Goal: Information Seeking & Learning: Understand process/instructions

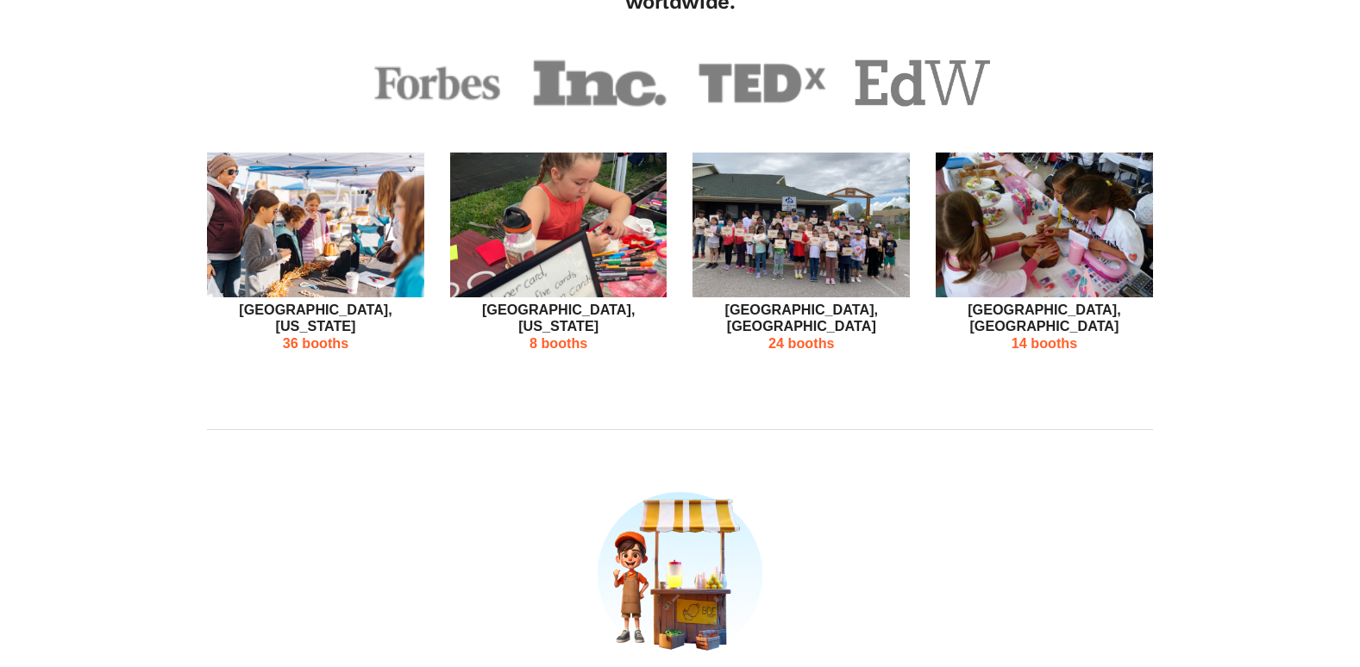
click at [300, 244] on img at bounding box center [315, 226] width 217 height 146
click at [330, 335] on p "36 booths" at bounding box center [315, 343] width 217 height 16
click at [633, 229] on img at bounding box center [558, 226] width 217 height 146
click at [560, 306] on p "[GEOGRAPHIC_DATA], [US_STATE]" at bounding box center [558, 319] width 217 height 34
click at [559, 335] on p "8 booths" at bounding box center [558, 343] width 217 height 16
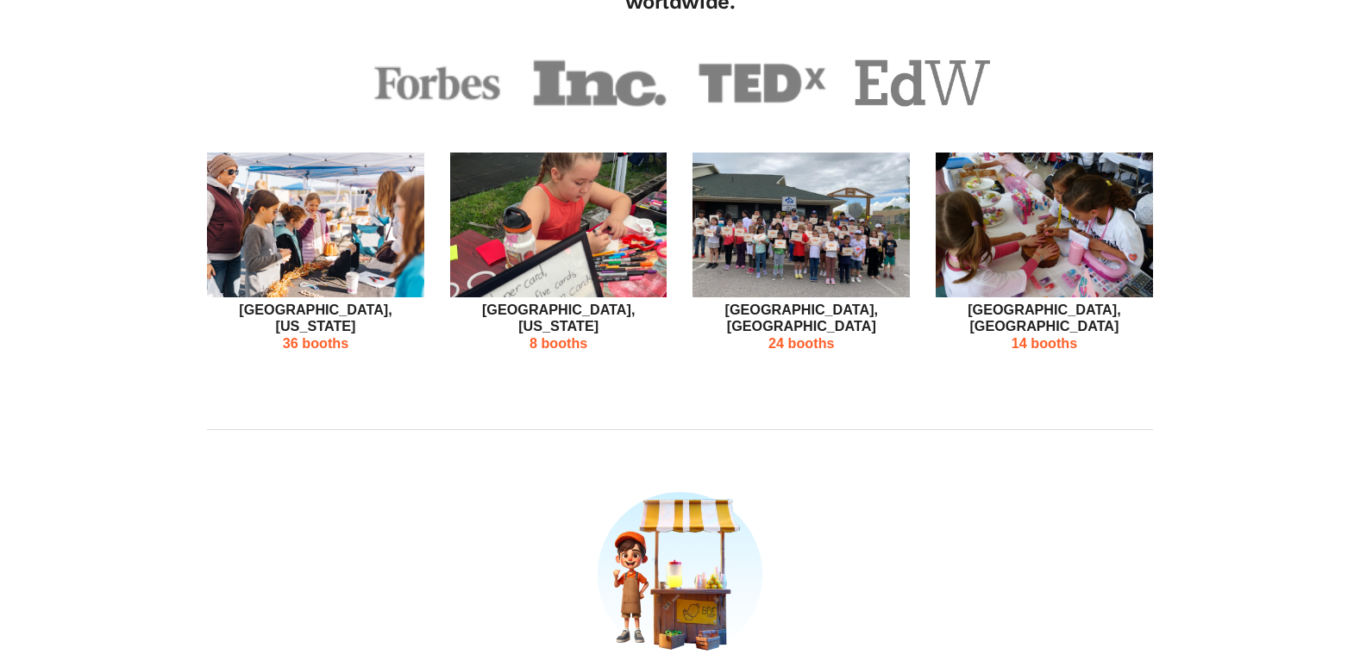
click at [915, 232] on div "Whitby, [GEOGRAPHIC_DATA] 24 booths" at bounding box center [800, 261] width 243 height 216
click at [783, 246] on img at bounding box center [800, 226] width 217 height 146
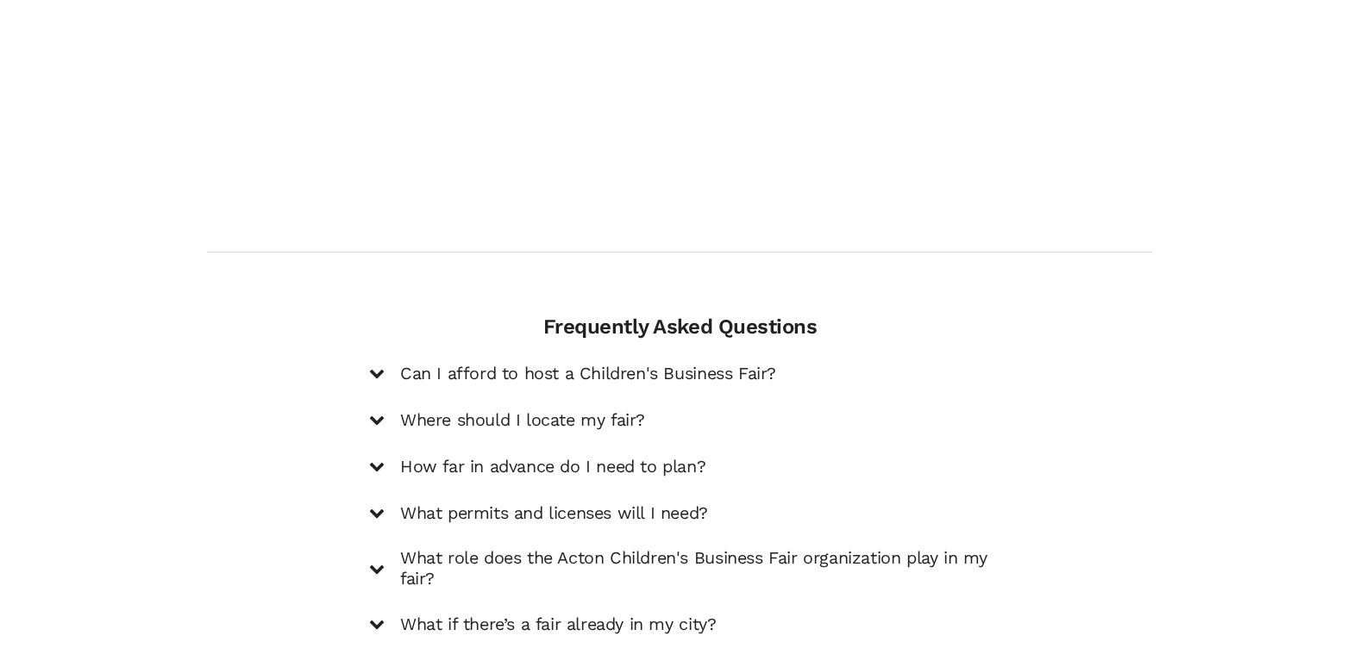
scroll to position [2500, 0]
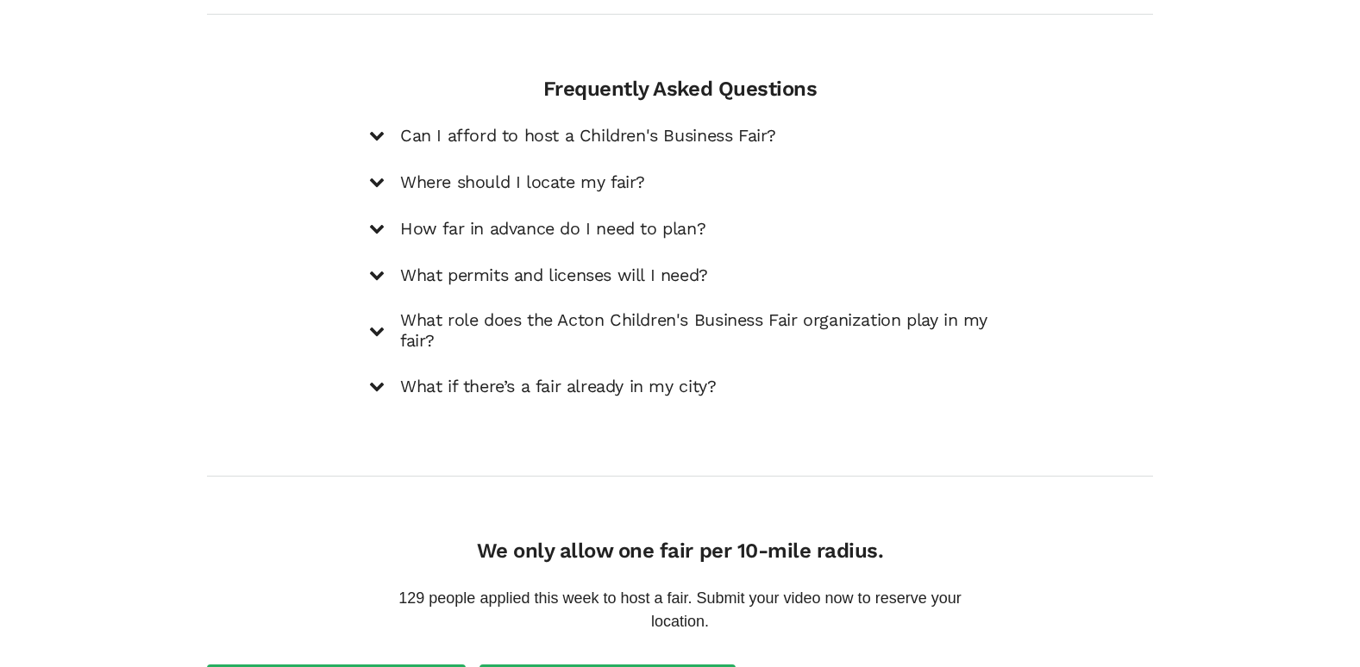
click at [383, 128] on icon at bounding box center [377, 136] width 16 height 16
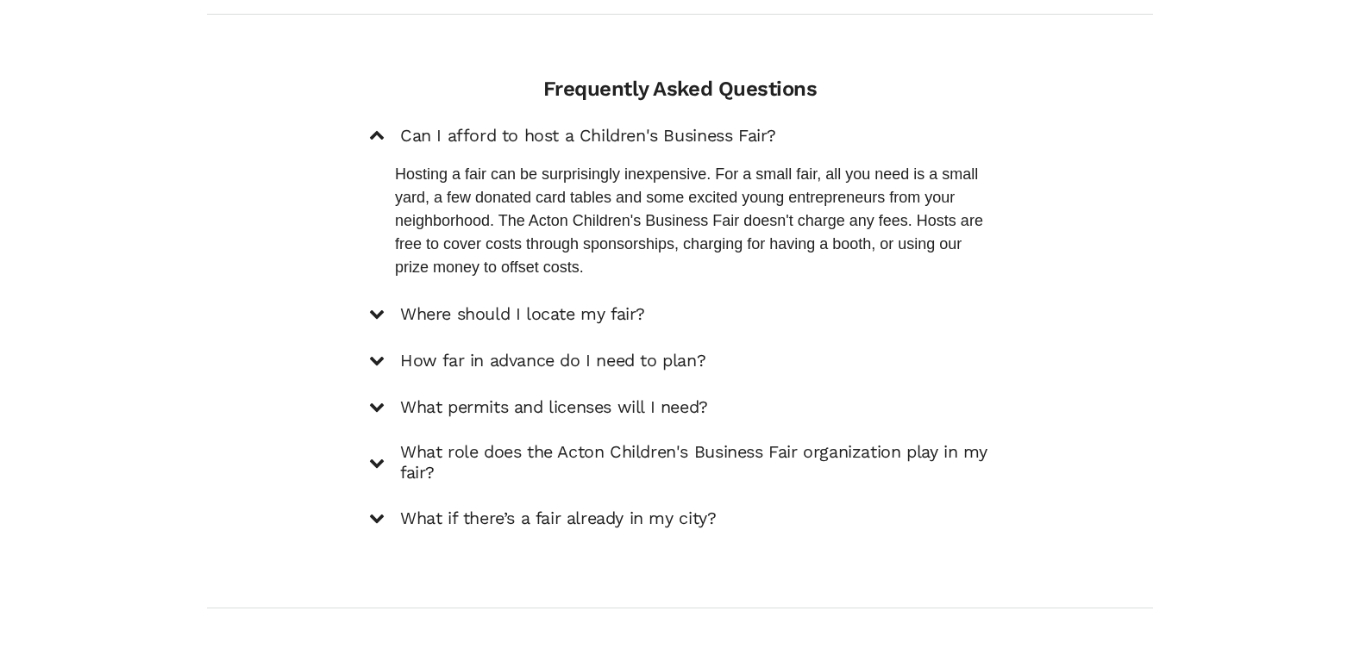
click at [374, 306] on icon at bounding box center [377, 314] width 16 height 16
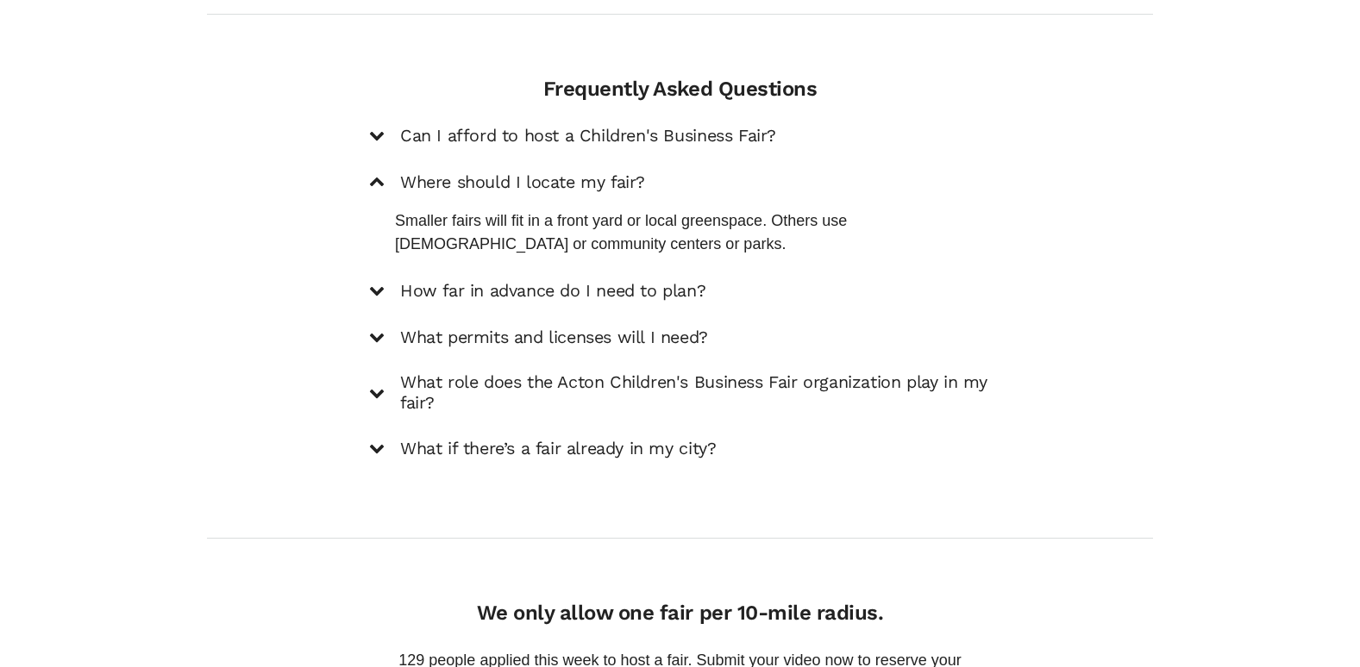
click at [667, 285] on div "How far in advance do I need to plan?" at bounding box center [680, 290] width 622 height 23
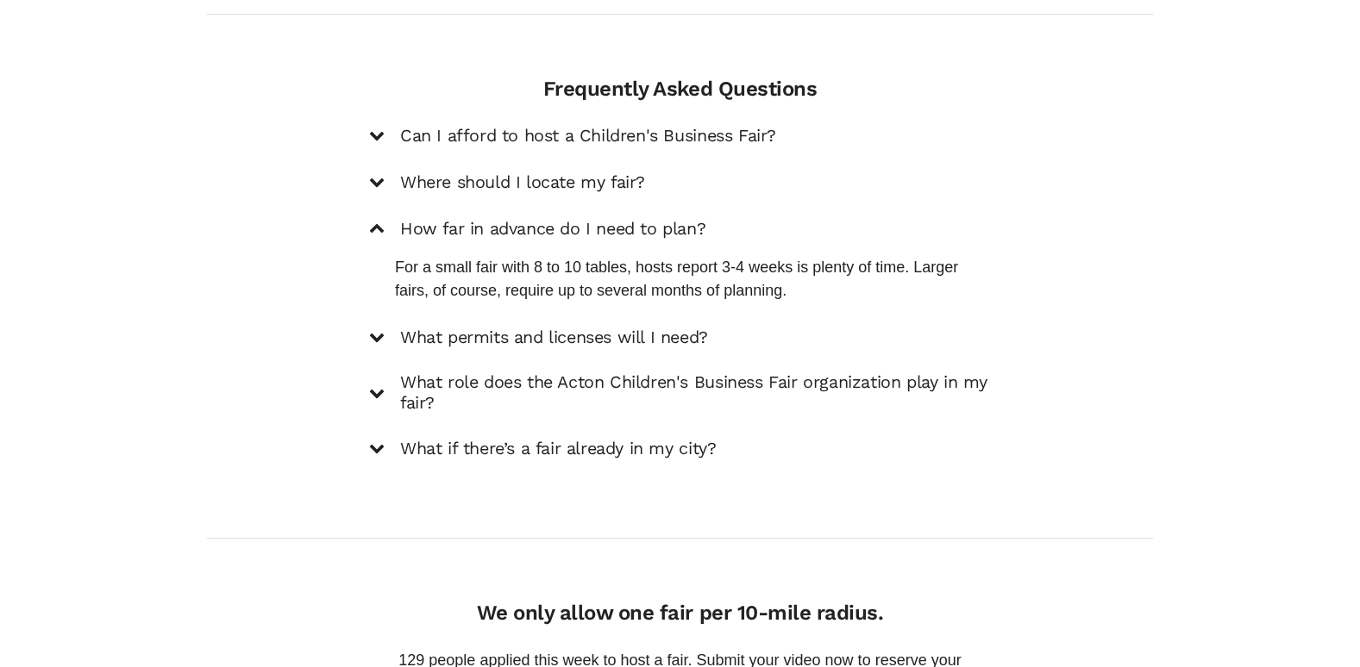
click at [437, 328] on h5 "What permits and licenses will I need?" at bounding box center [554, 338] width 308 height 21
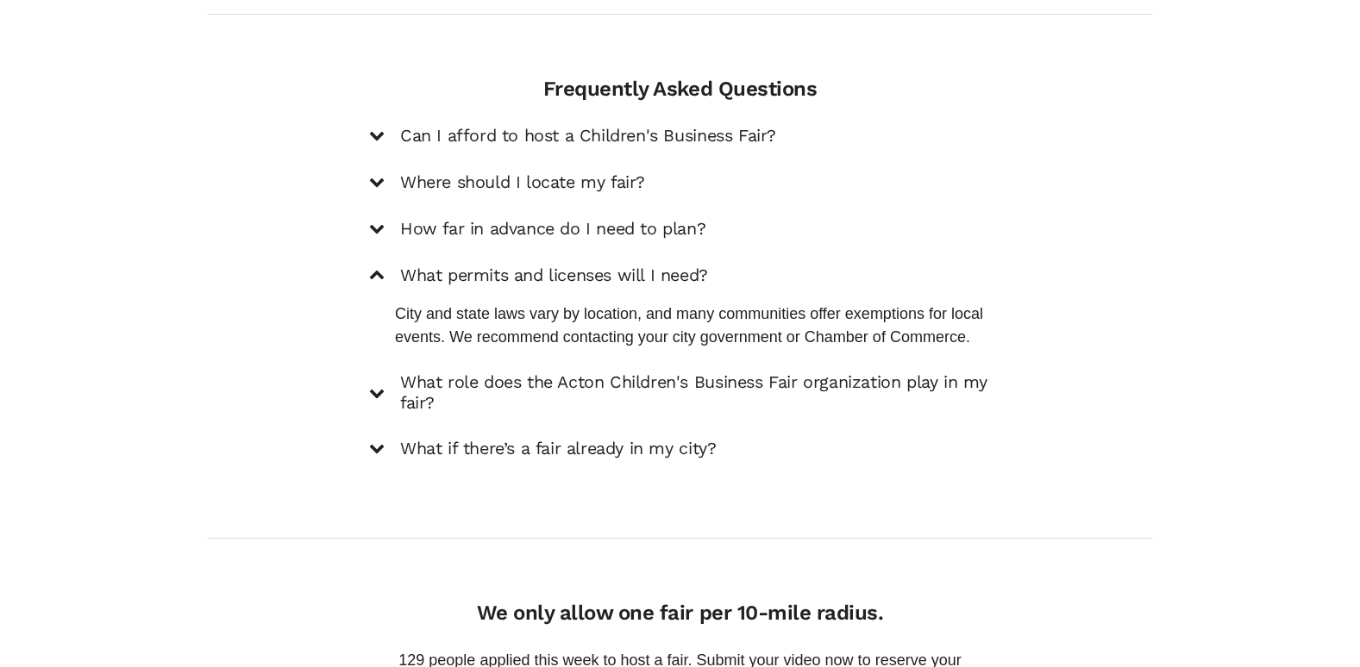
scroll to position [2586, 0]
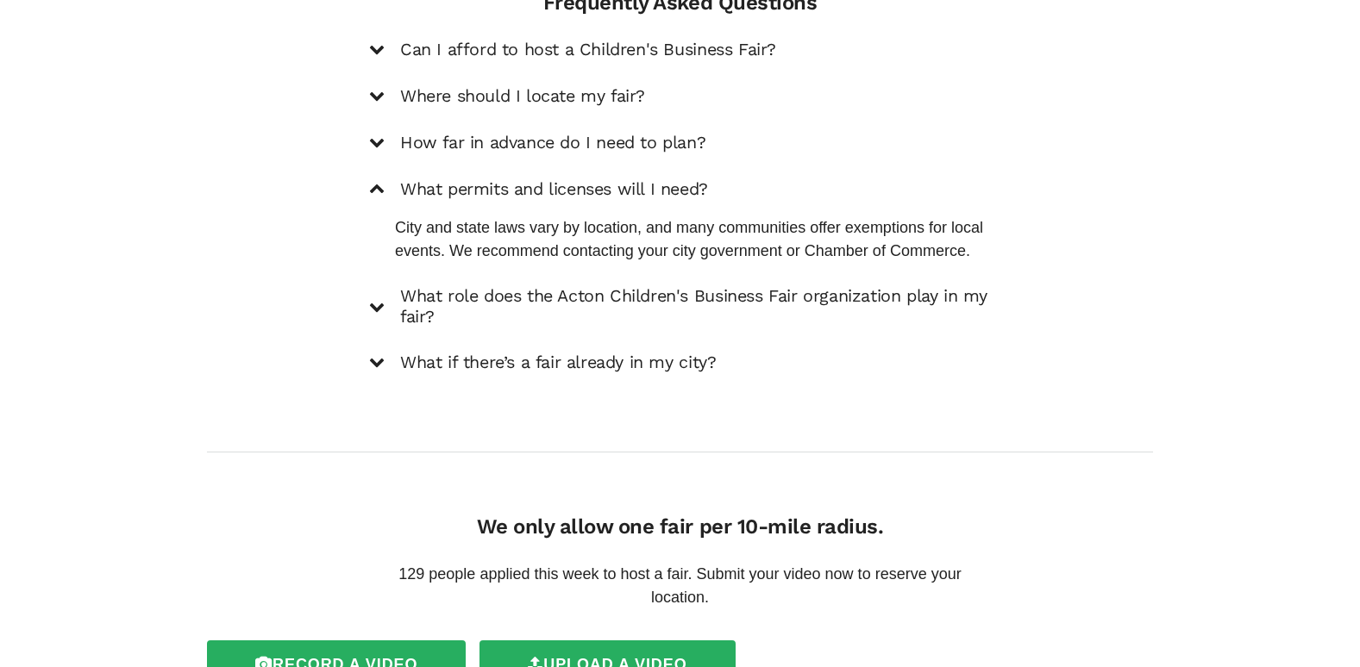
click at [370, 299] on icon at bounding box center [377, 307] width 16 height 16
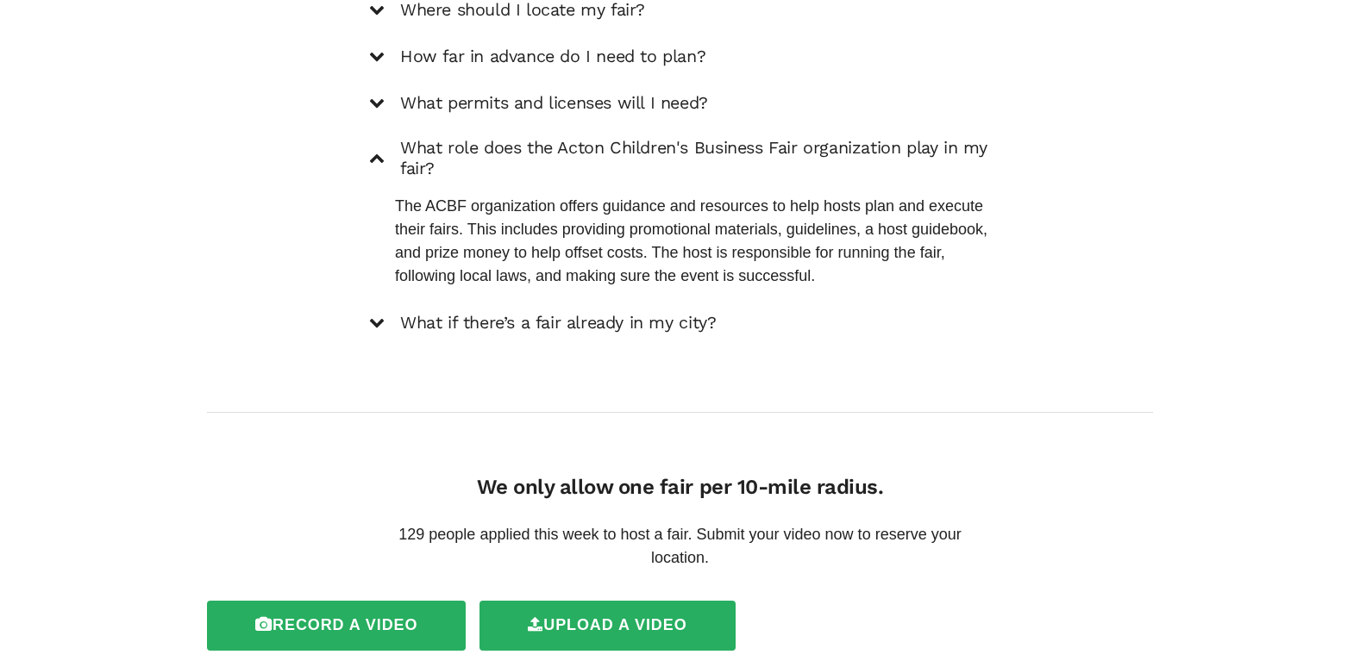
scroll to position [2740, 0]
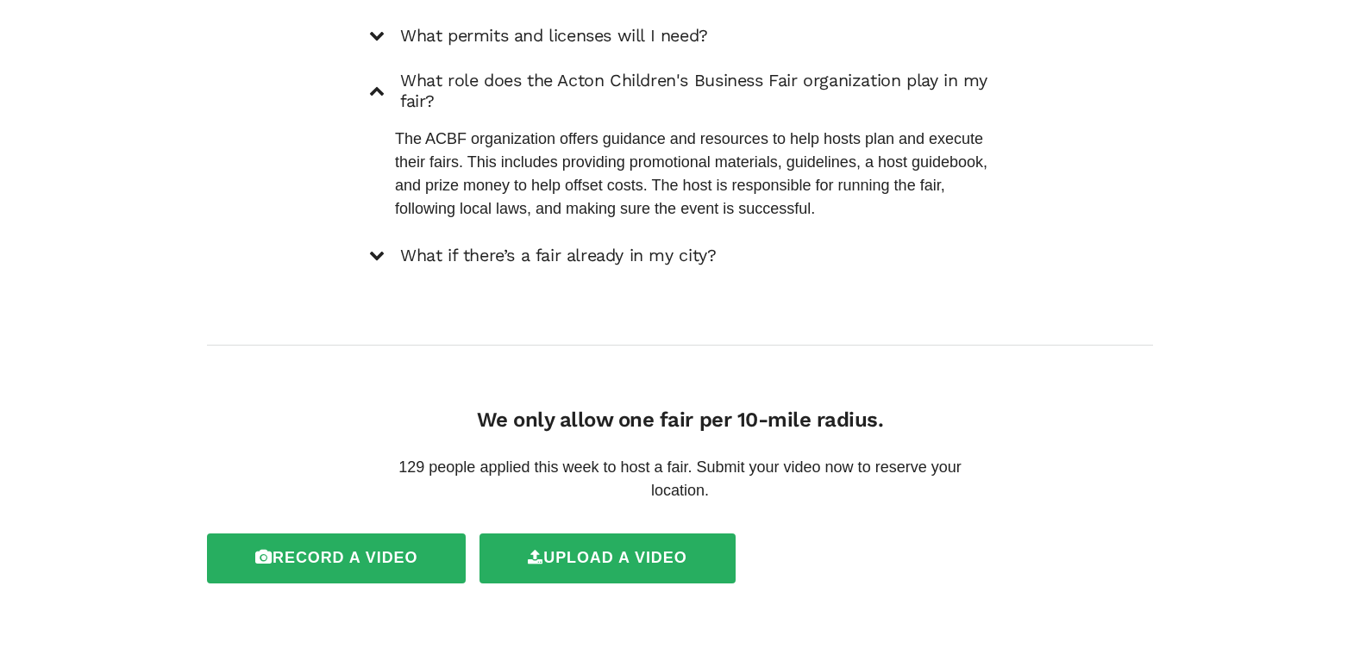
click at [454, 246] on h5 "What if there’s a fair already in my city?" at bounding box center [558, 256] width 316 height 21
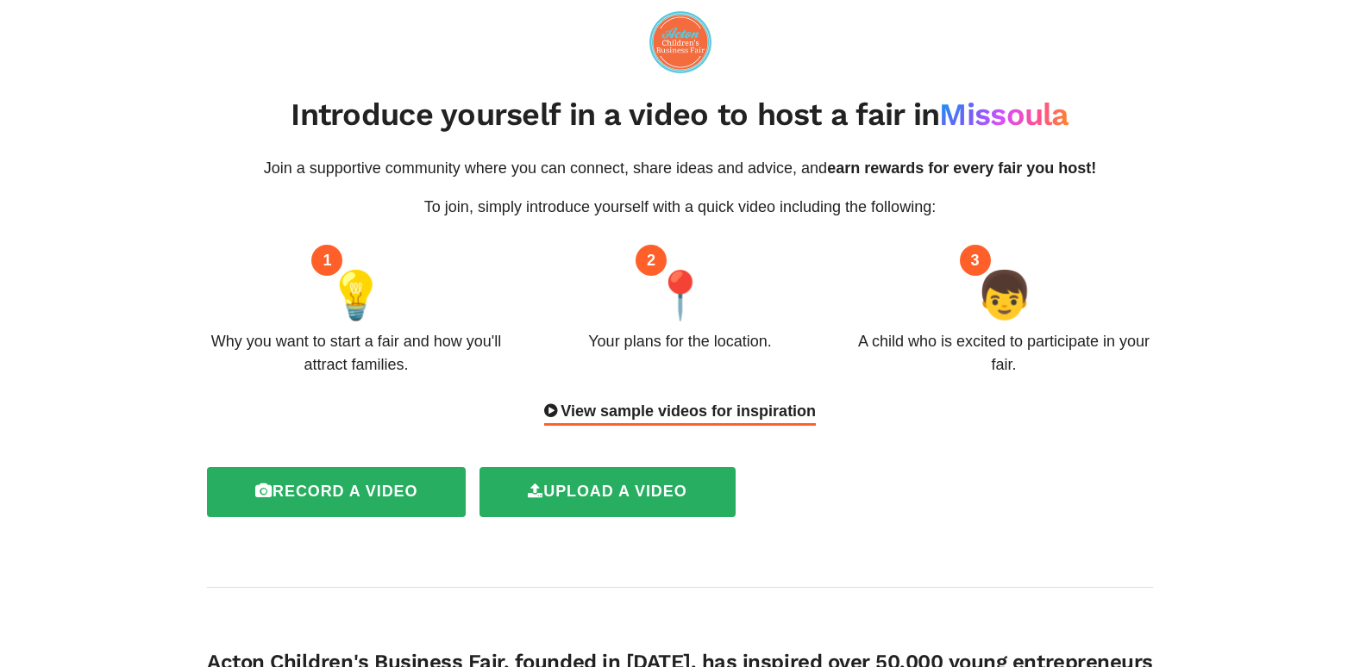
scroll to position [0, 0]
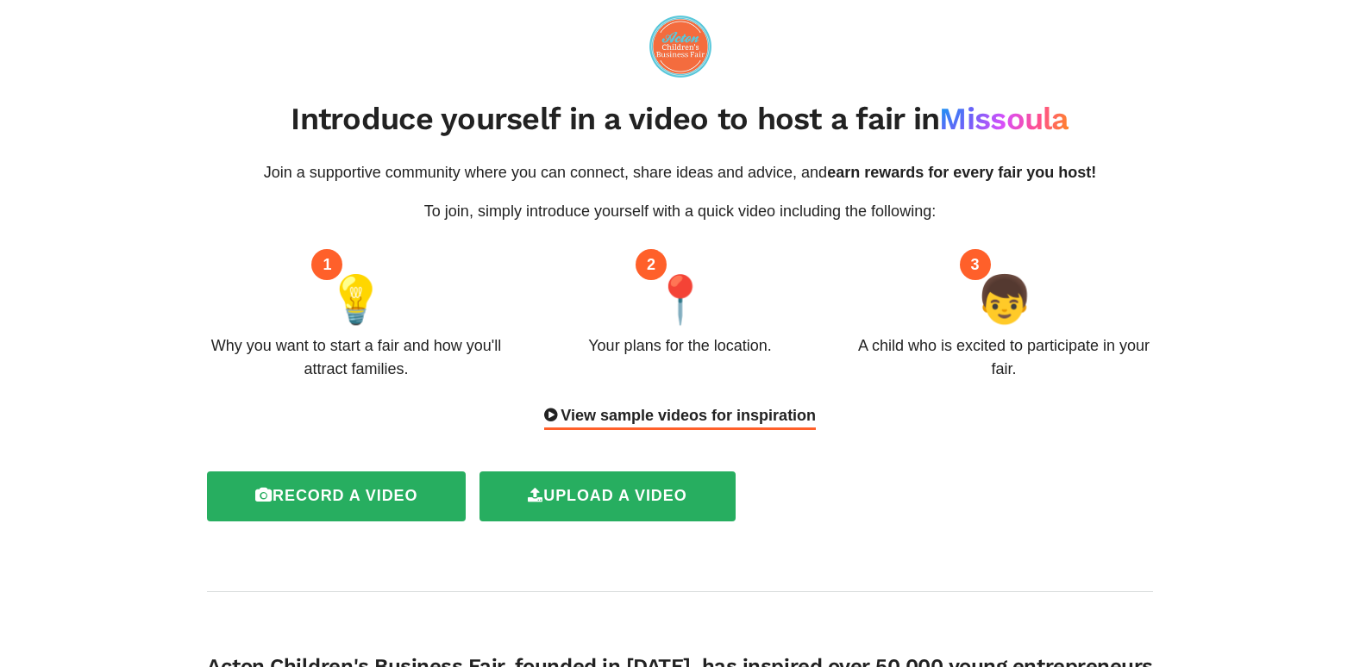
click at [667, 53] on img at bounding box center [680, 47] width 62 height 62
